Goal: Find contact information: Find contact information

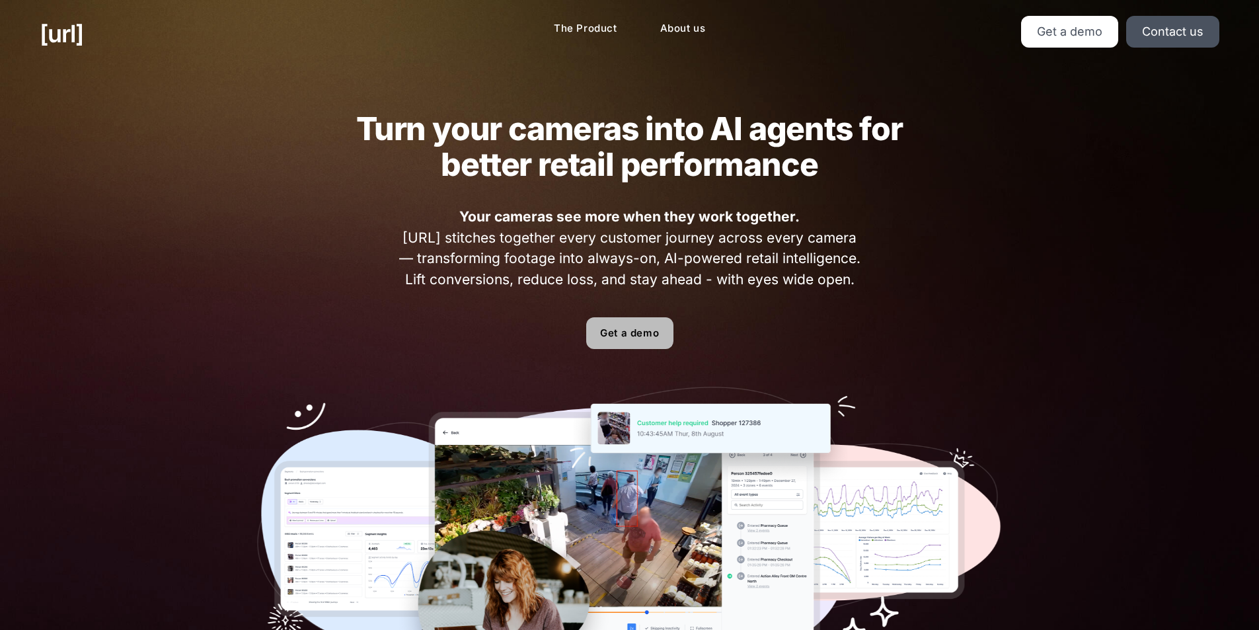
click at [629, 324] on link "Get a demo" at bounding box center [629, 333] width 87 height 32
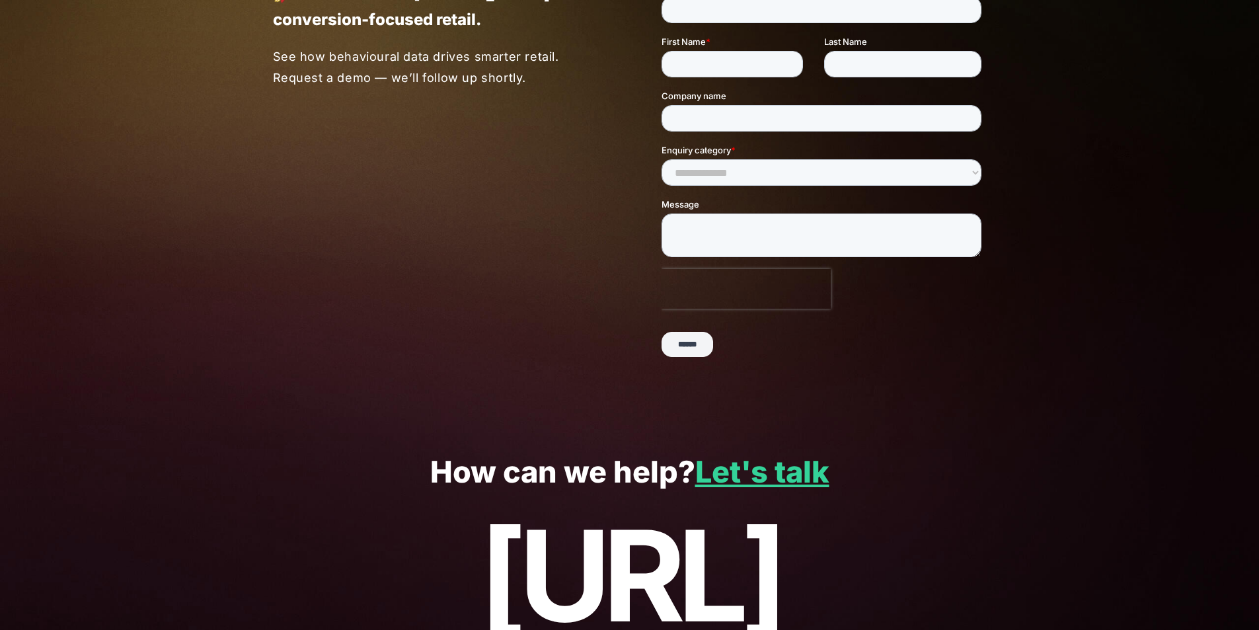
scroll to position [247, 0]
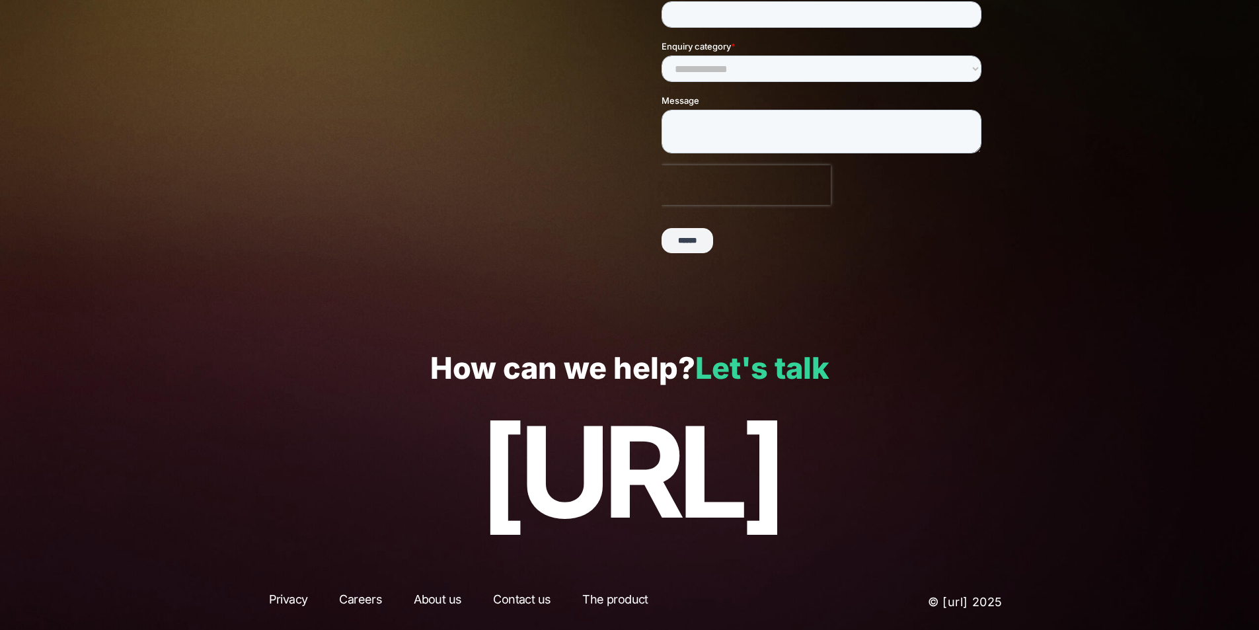
click at [819, 356] on link "Let's talk" at bounding box center [762, 368] width 134 height 36
